Goal: Task Accomplishment & Management: Manage account settings

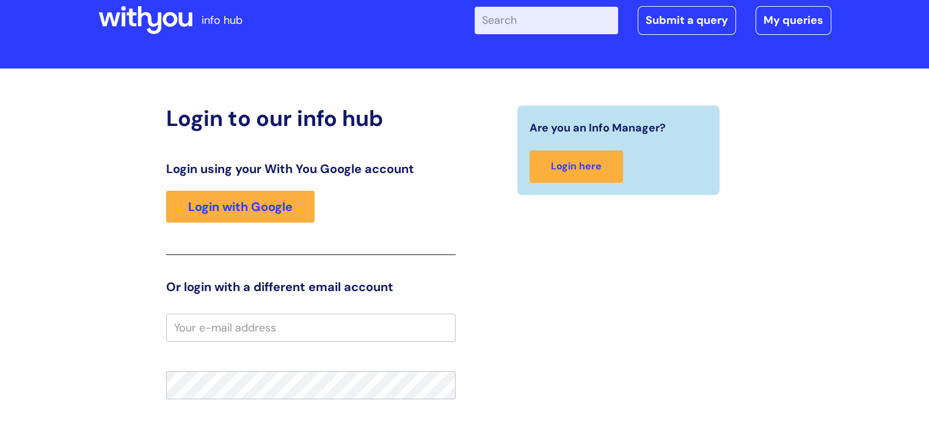
scroll to position [183, 0]
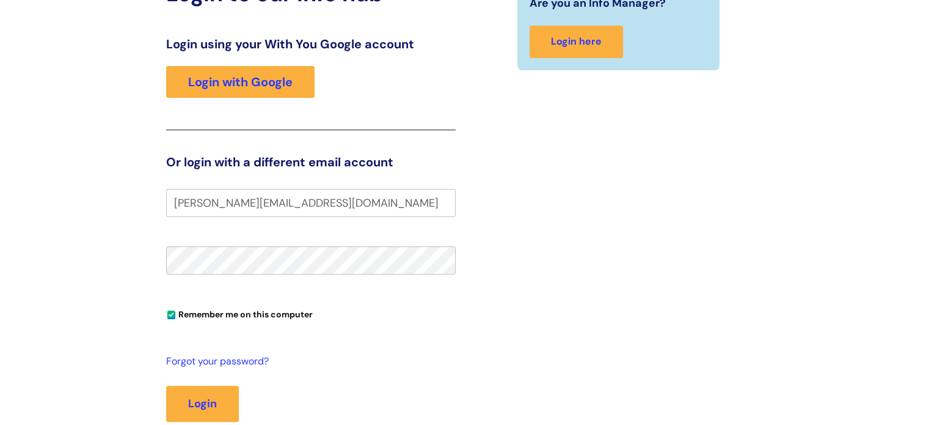
type input "danielle.brook@wearewithyou.org.uk"
click at [166, 385] on button "Login" at bounding box center [202, 402] width 73 height 35
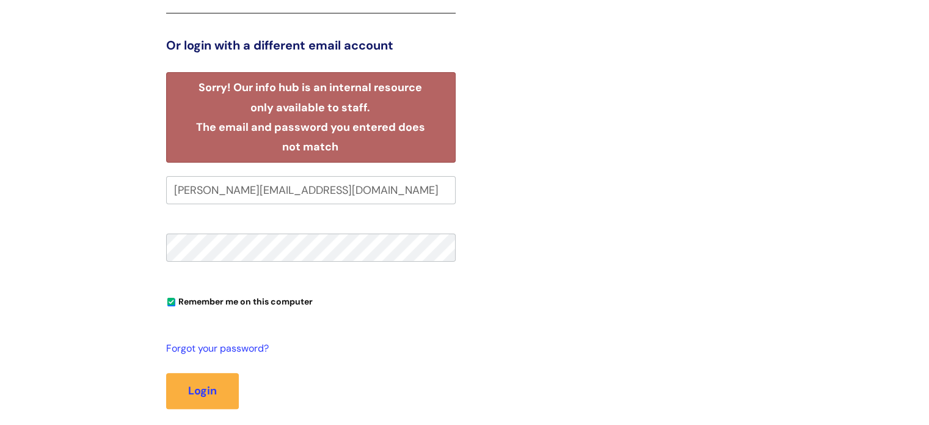
scroll to position [272, 0]
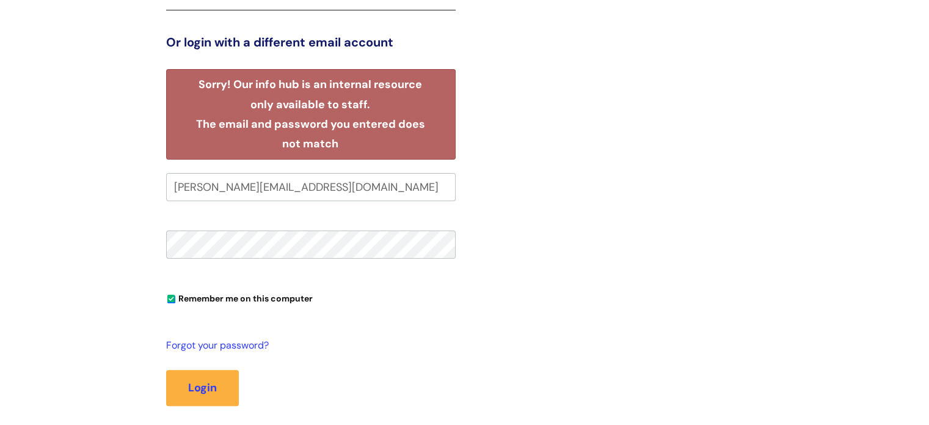
click at [166, 370] on button "Login" at bounding box center [202, 387] width 73 height 35
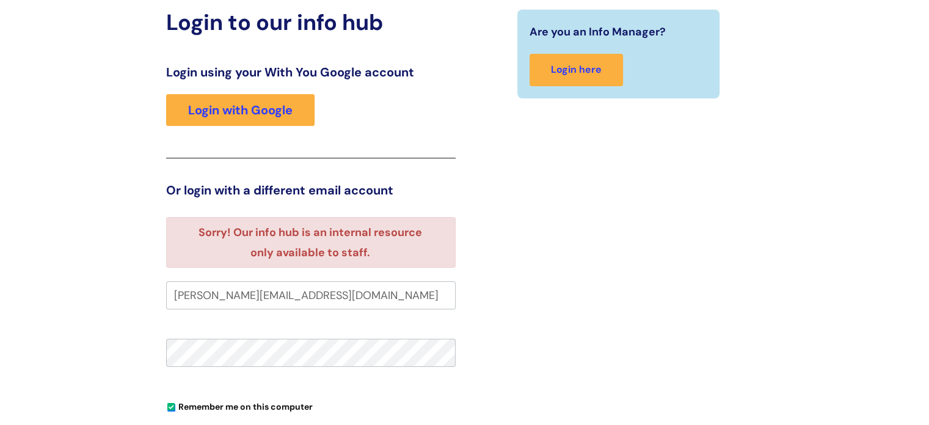
scroll to position [130, 0]
